Goal: Use online tool/utility: Utilize a website feature to perform a specific function

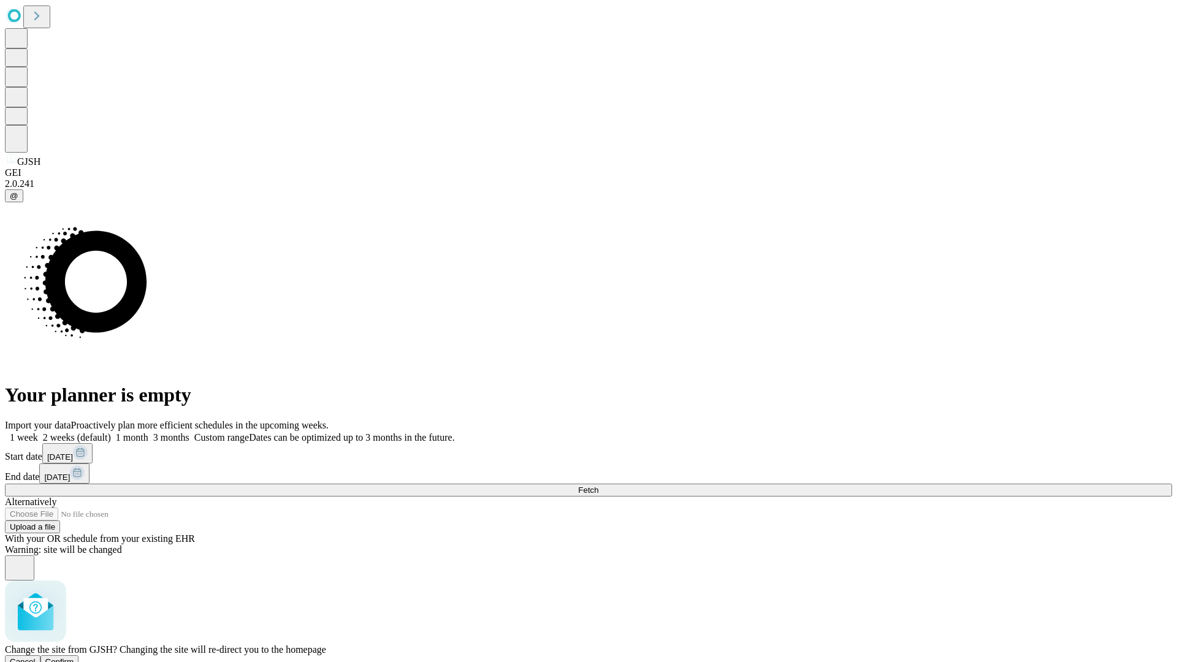
click at [74, 657] on span "Confirm" at bounding box center [59, 661] width 29 height 9
click at [38, 432] on label "1 week" at bounding box center [21, 437] width 33 height 10
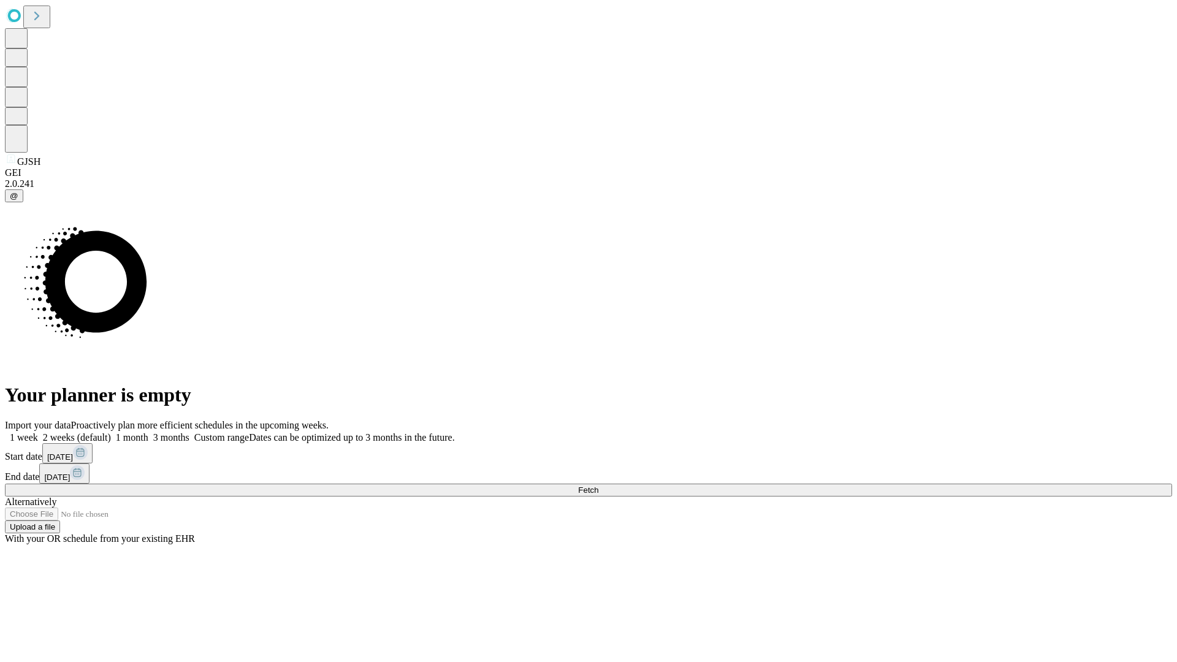
click at [598, 486] on span "Fetch" at bounding box center [588, 490] width 20 height 9
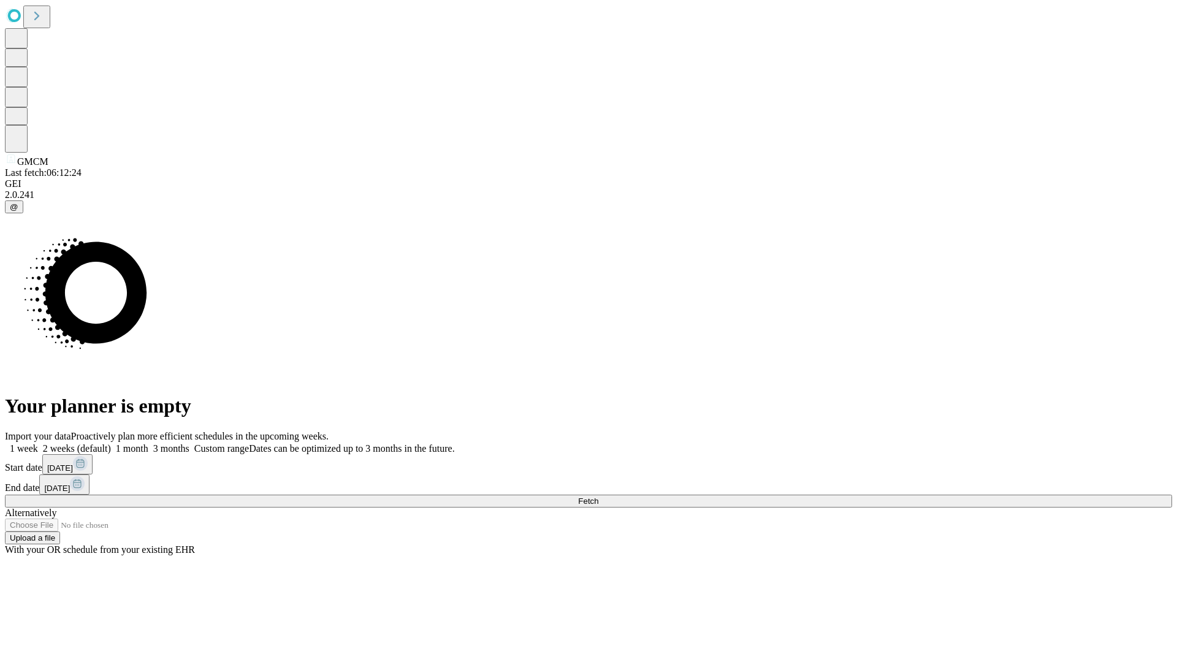
click at [38, 443] on label "1 week" at bounding box center [21, 448] width 33 height 10
click at [598, 497] on span "Fetch" at bounding box center [588, 501] width 20 height 9
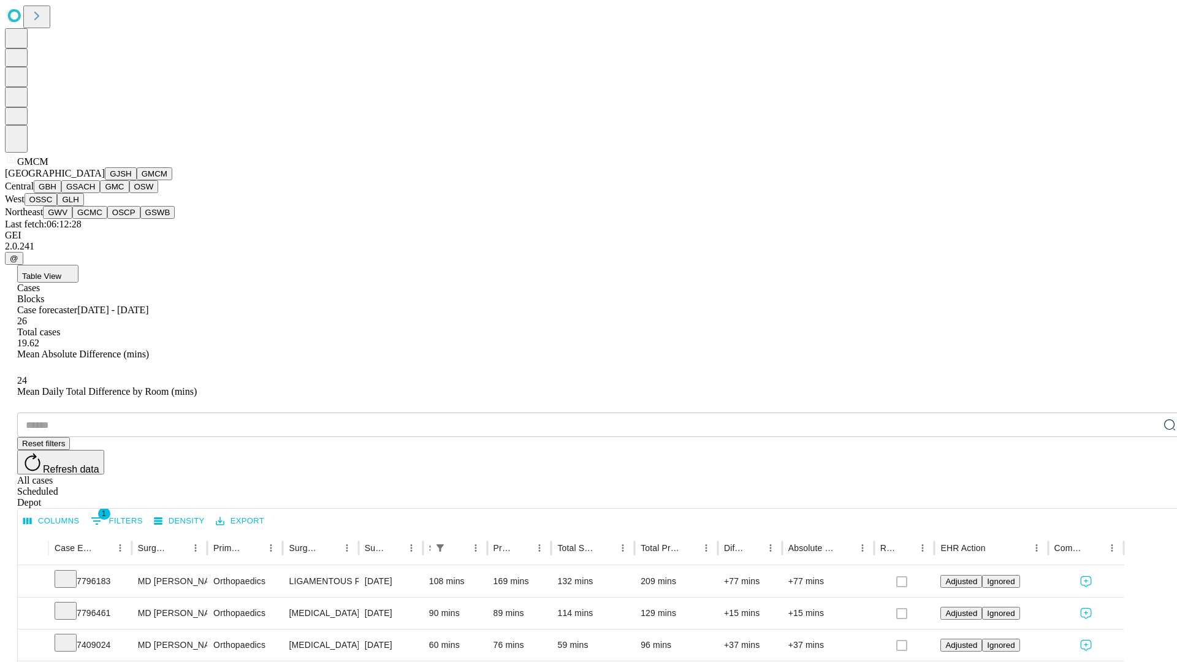
click at [61, 193] on button "GBH" at bounding box center [48, 186] width 28 height 13
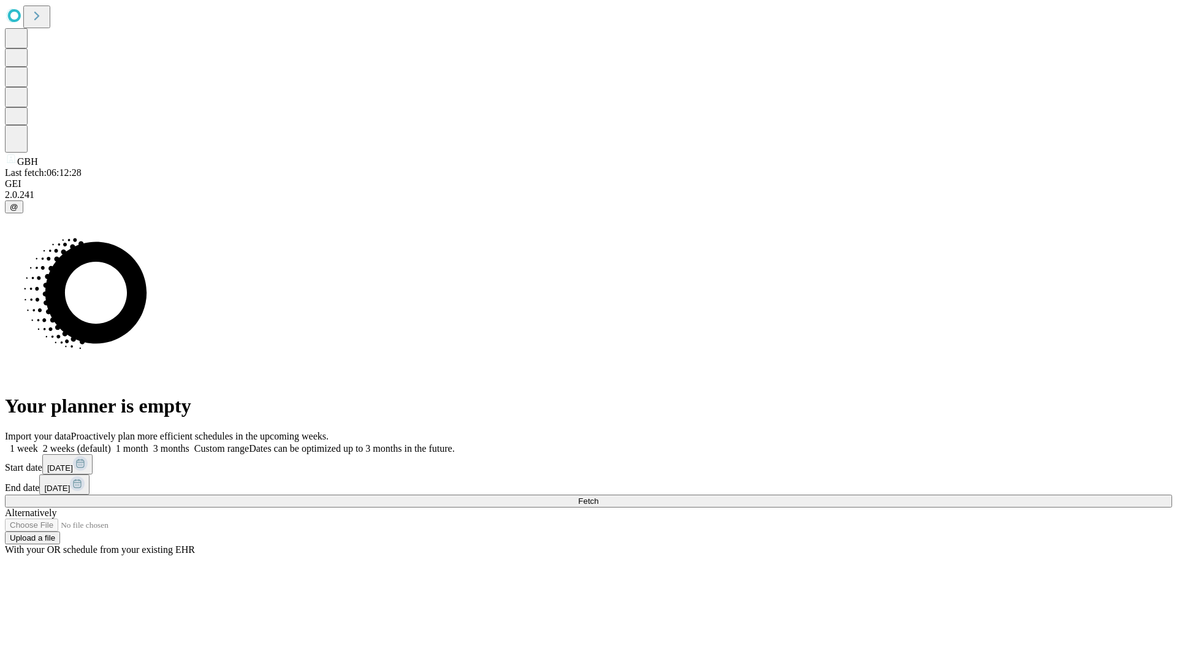
click at [38, 443] on label "1 week" at bounding box center [21, 448] width 33 height 10
click at [598, 497] on span "Fetch" at bounding box center [588, 501] width 20 height 9
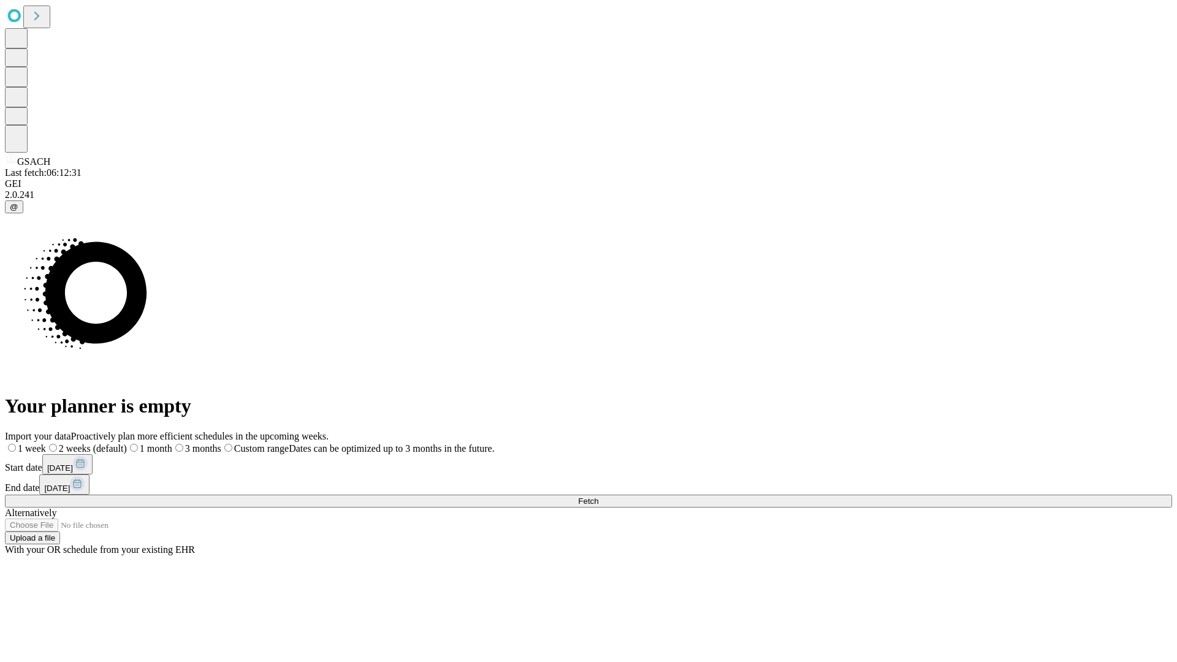
click at [46, 443] on label "1 week" at bounding box center [25, 448] width 41 height 10
click at [598, 497] on span "Fetch" at bounding box center [588, 501] width 20 height 9
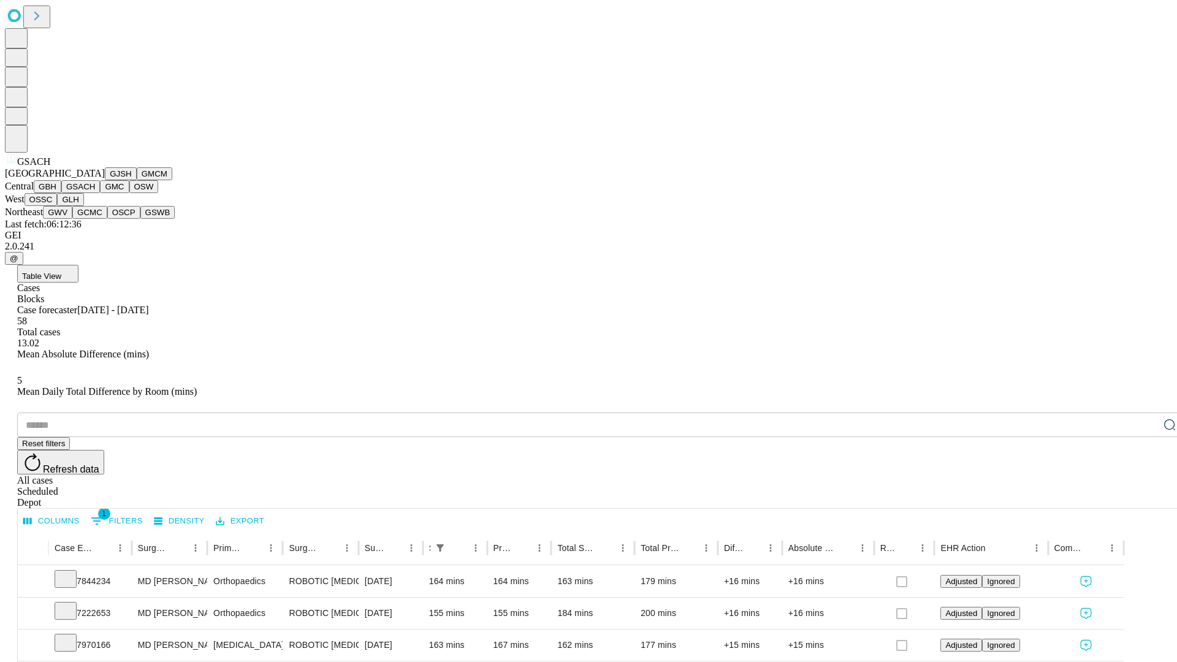
click at [100, 193] on button "GMC" at bounding box center [114, 186] width 29 height 13
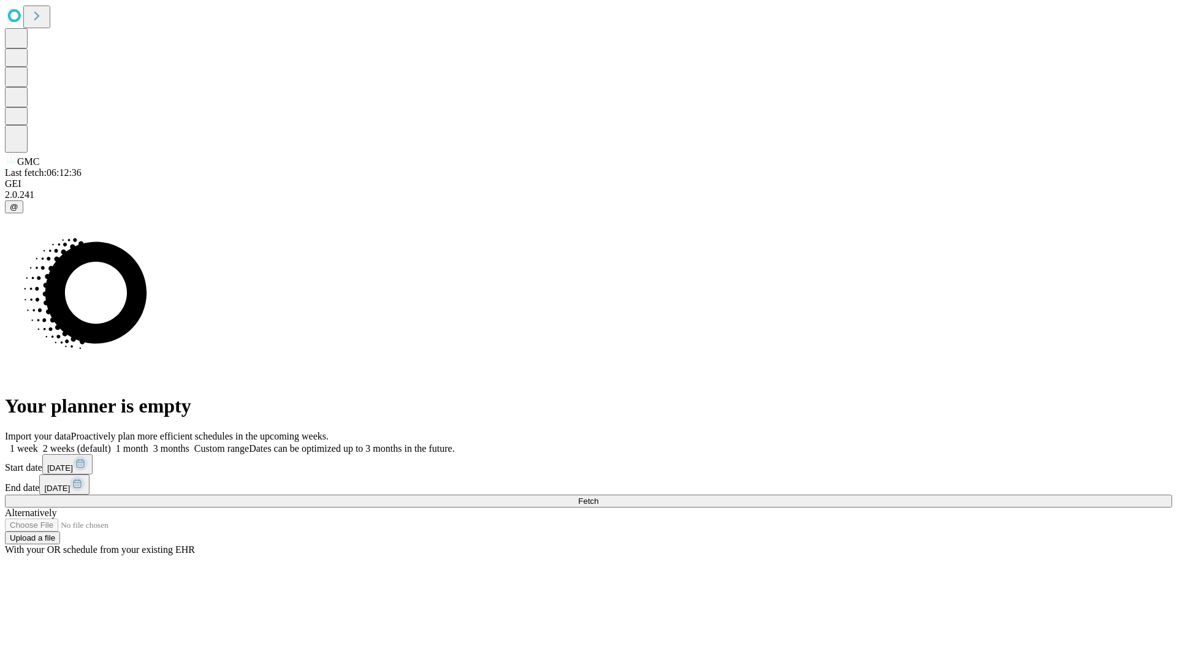
click at [38, 443] on label "1 week" at bounding box center [21, 448] width 33 height 10
click at [598, 497] on span "Fetch" at bounding box center [588, 501] width 20 height 9
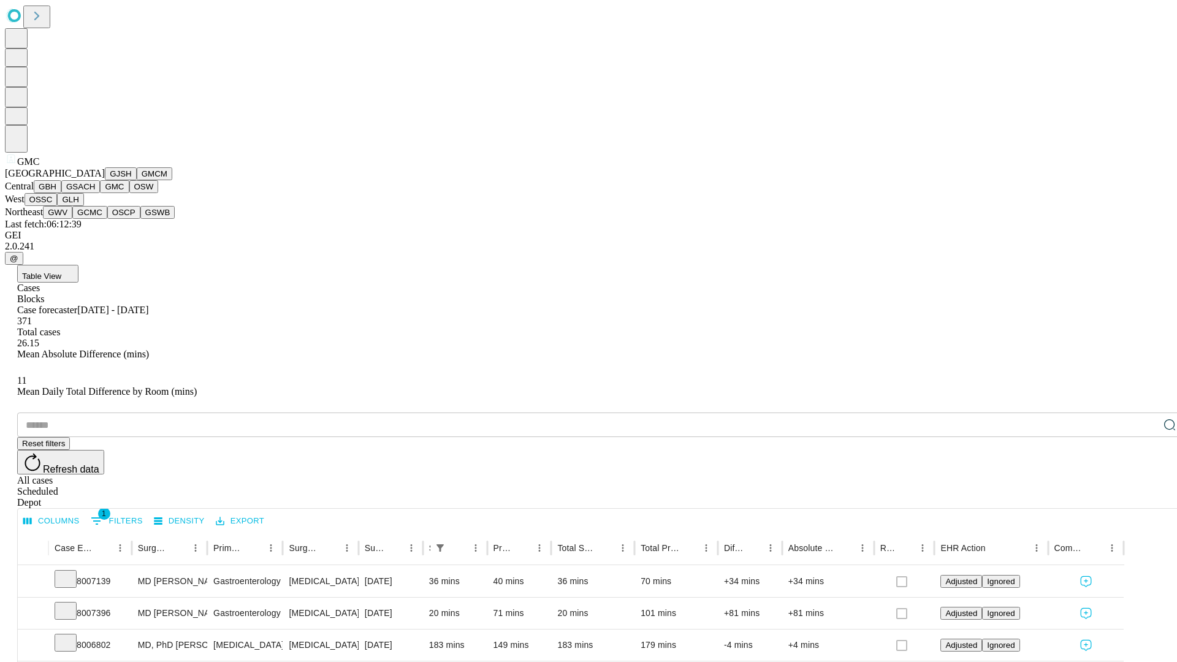
click at [129, 193] on button "OSW" at bounding box center [143, 186] width 29 height 13
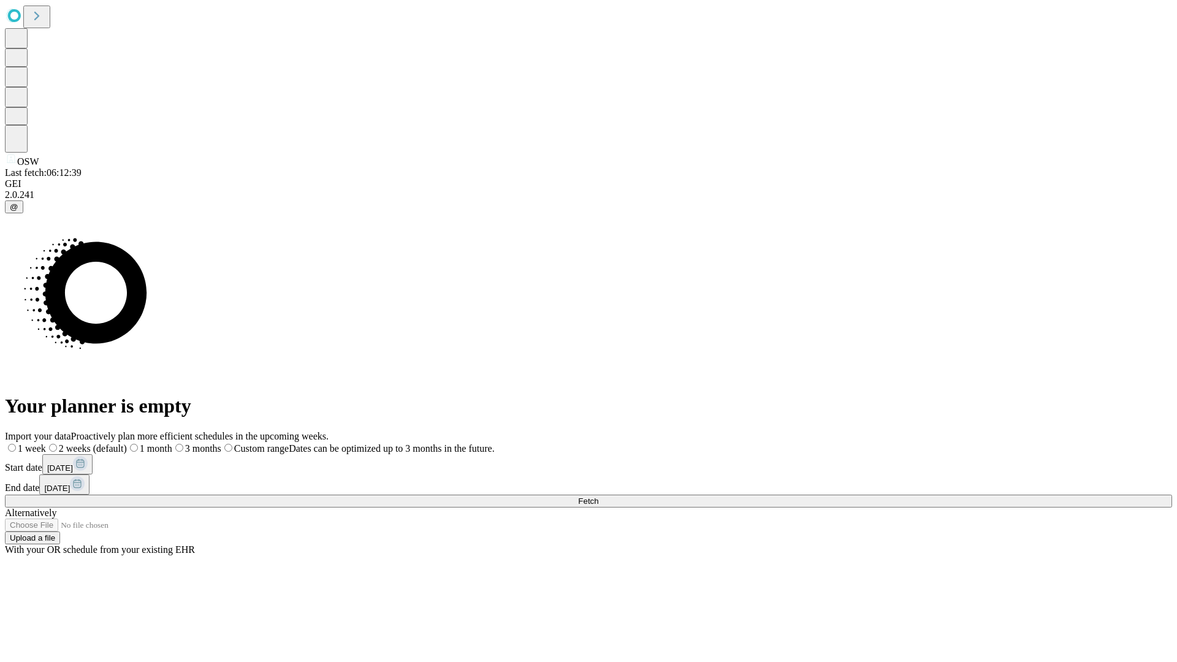
click at [46, 443] on label "1 week" at bounding box center [25, 448] width 41 height 10
click at [598, 497] on span "Fetch" at bounding box center [588, 501] width 20 height 9
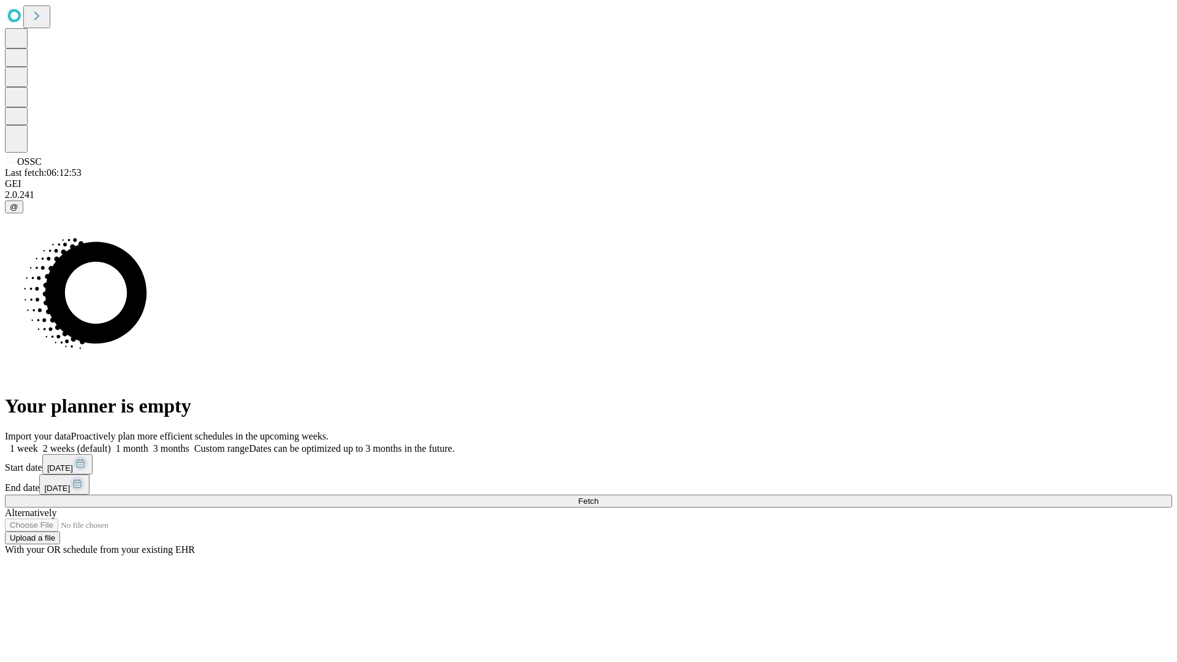
click at [598, 497] on span "Fetch" at bounding box center [588, 501] width 20 height 9
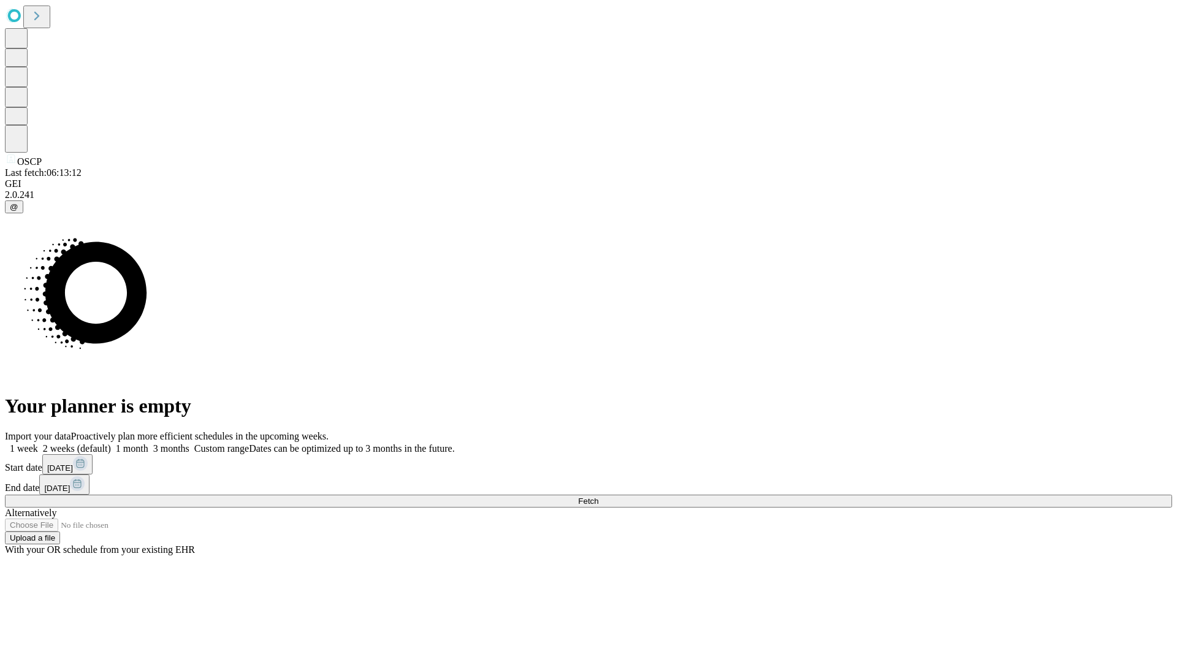
click at [598, 497] on span "Fetch" at bounding box center [588, 501] width 20 height 9
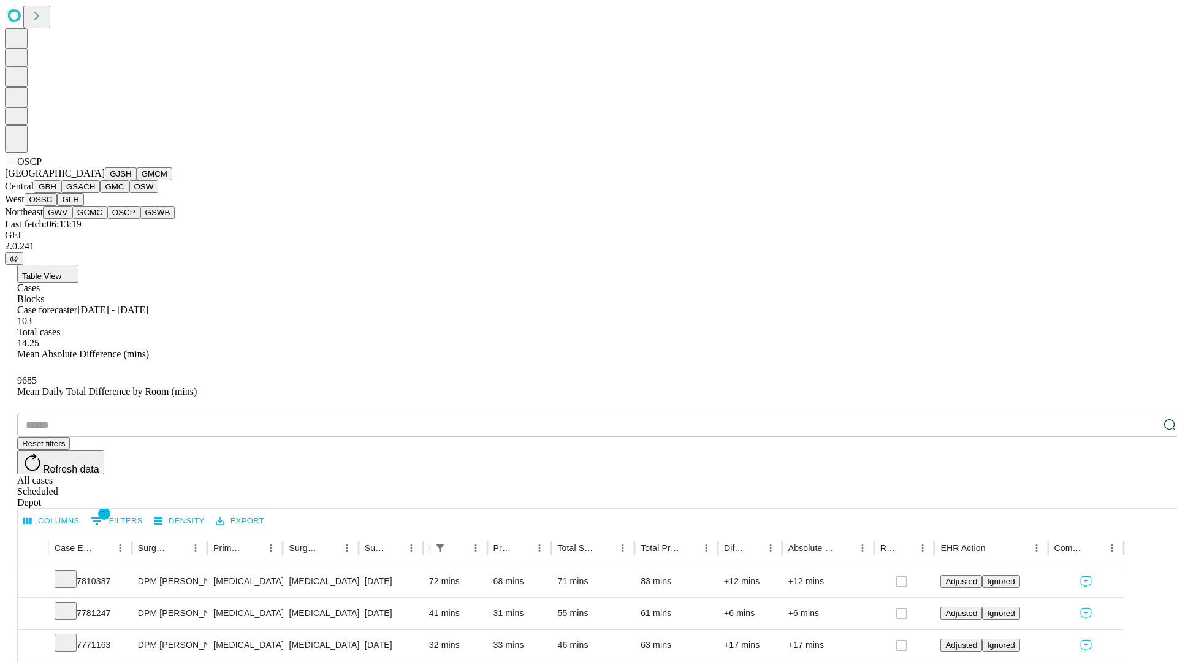
click at [140, 219] on button "GSWB" at bounding box center [157, 212] width 35 height 13
